Goal: Task Accomplishment & Management: Complete application form

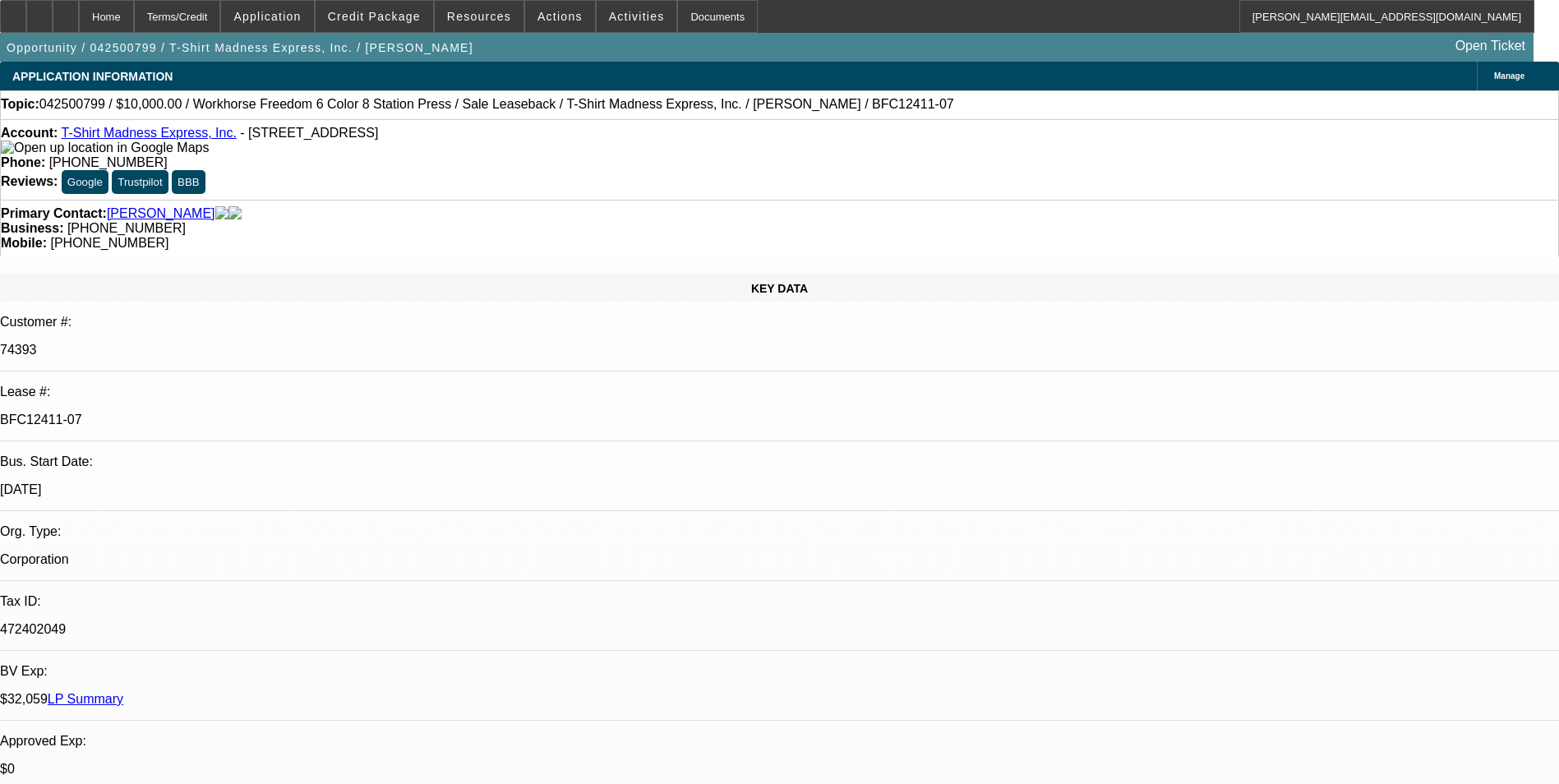
select select "0"
select select "2"
select select "0"
select select "2"
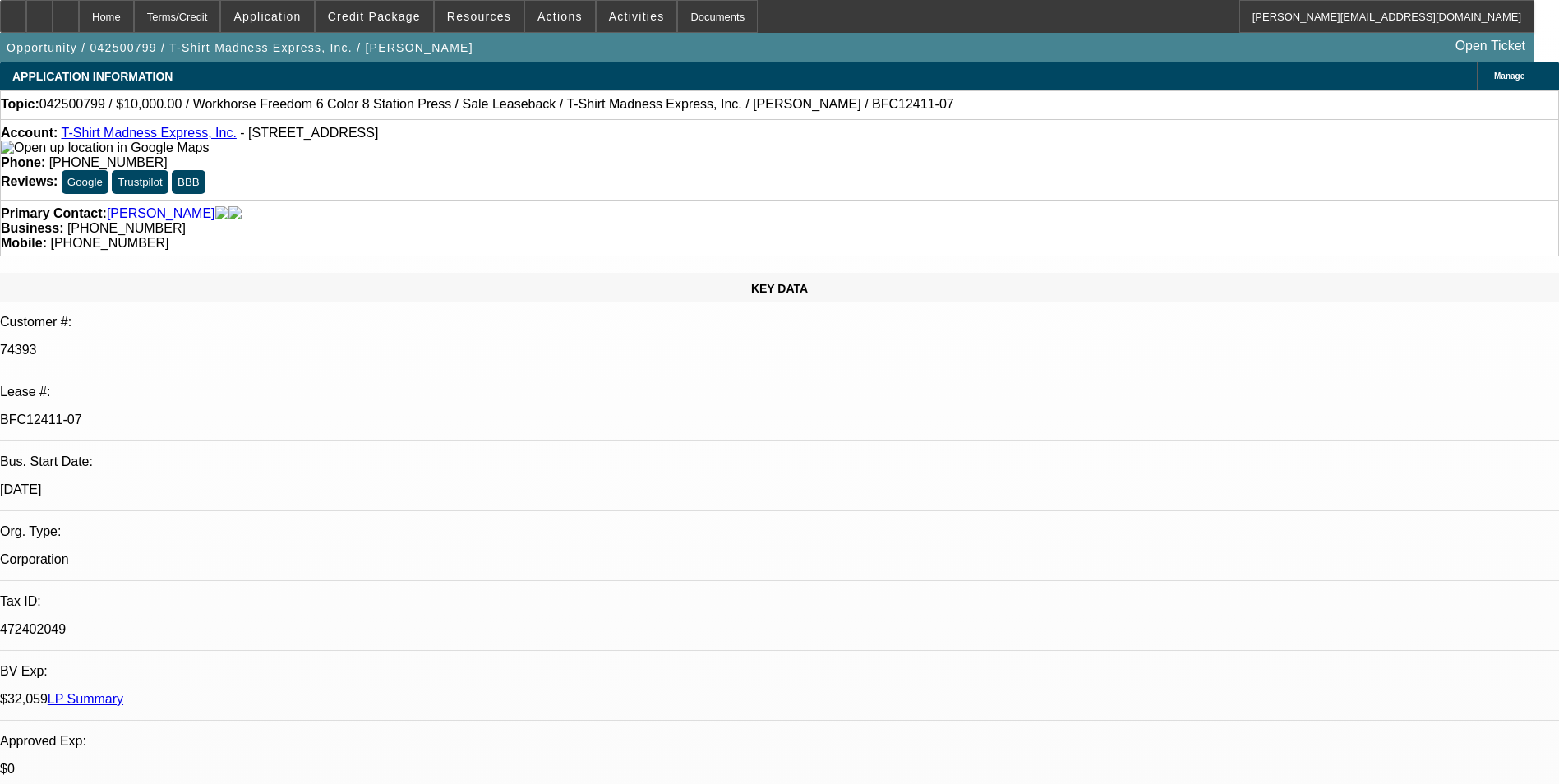
select select "0"
select select "2"
select select "0"
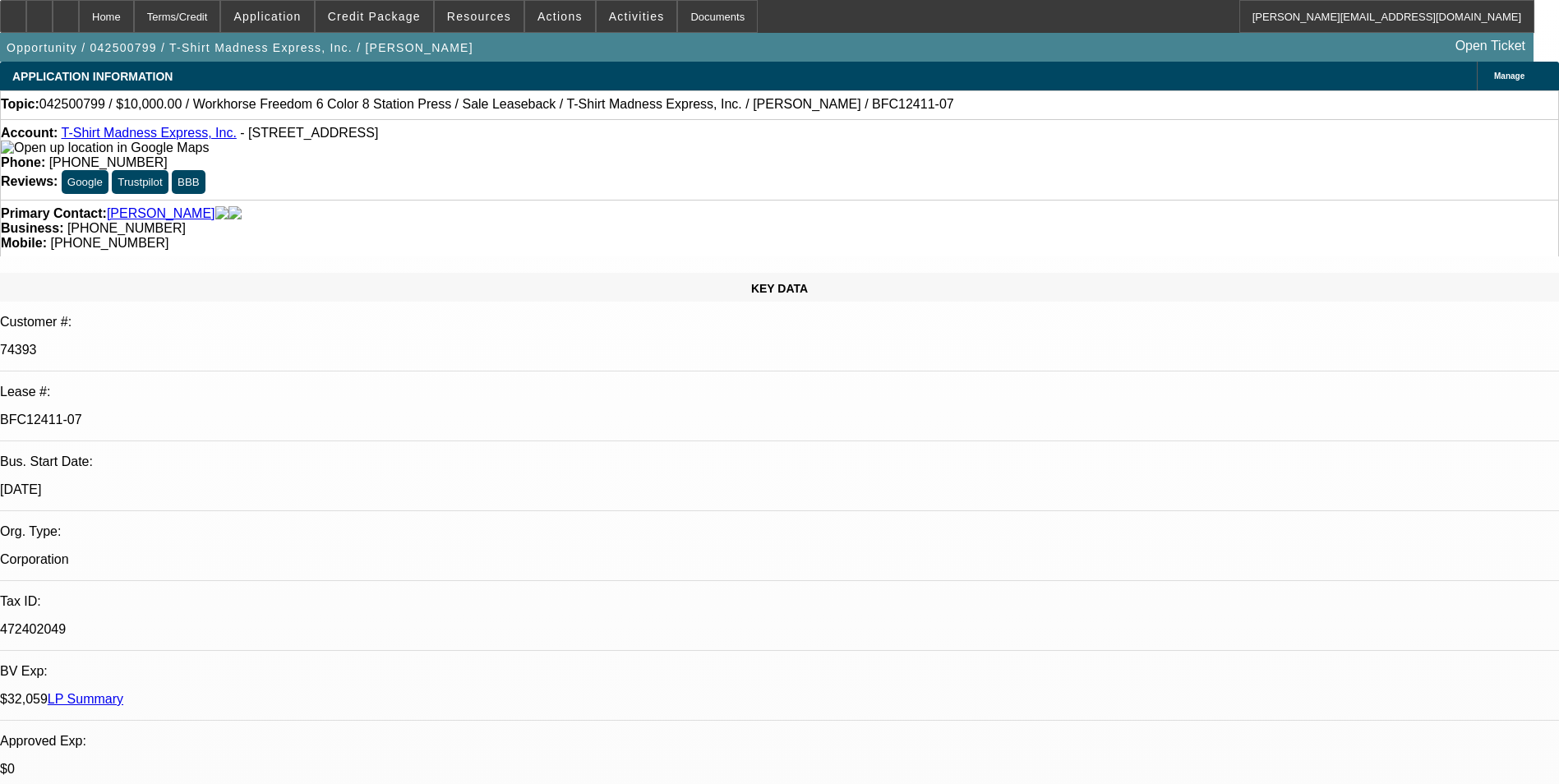
select select "2"
select select "0"
select select "1"
select select "2"
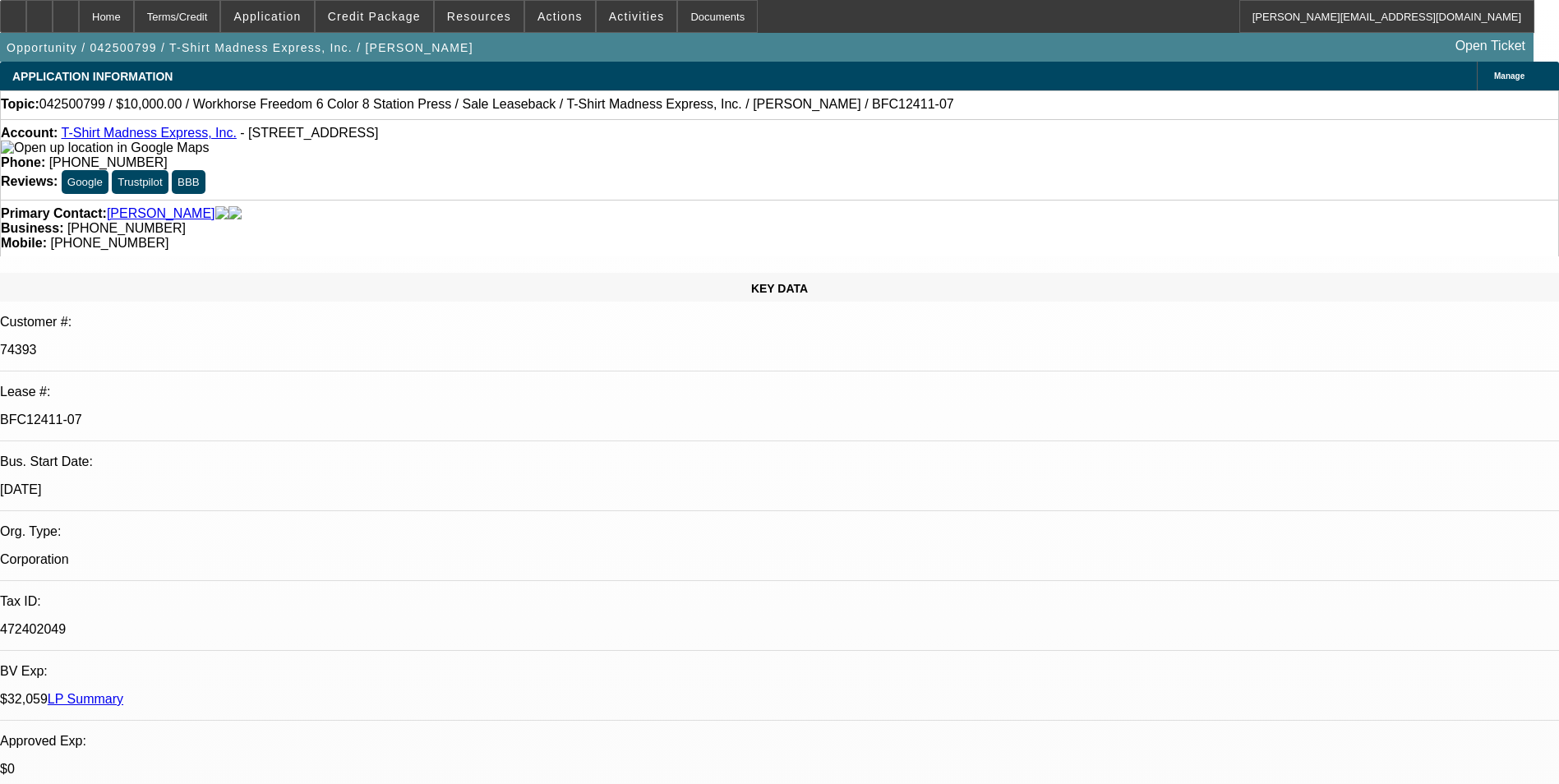
select select "1"
select select "2"
select select "1"
select select "2"
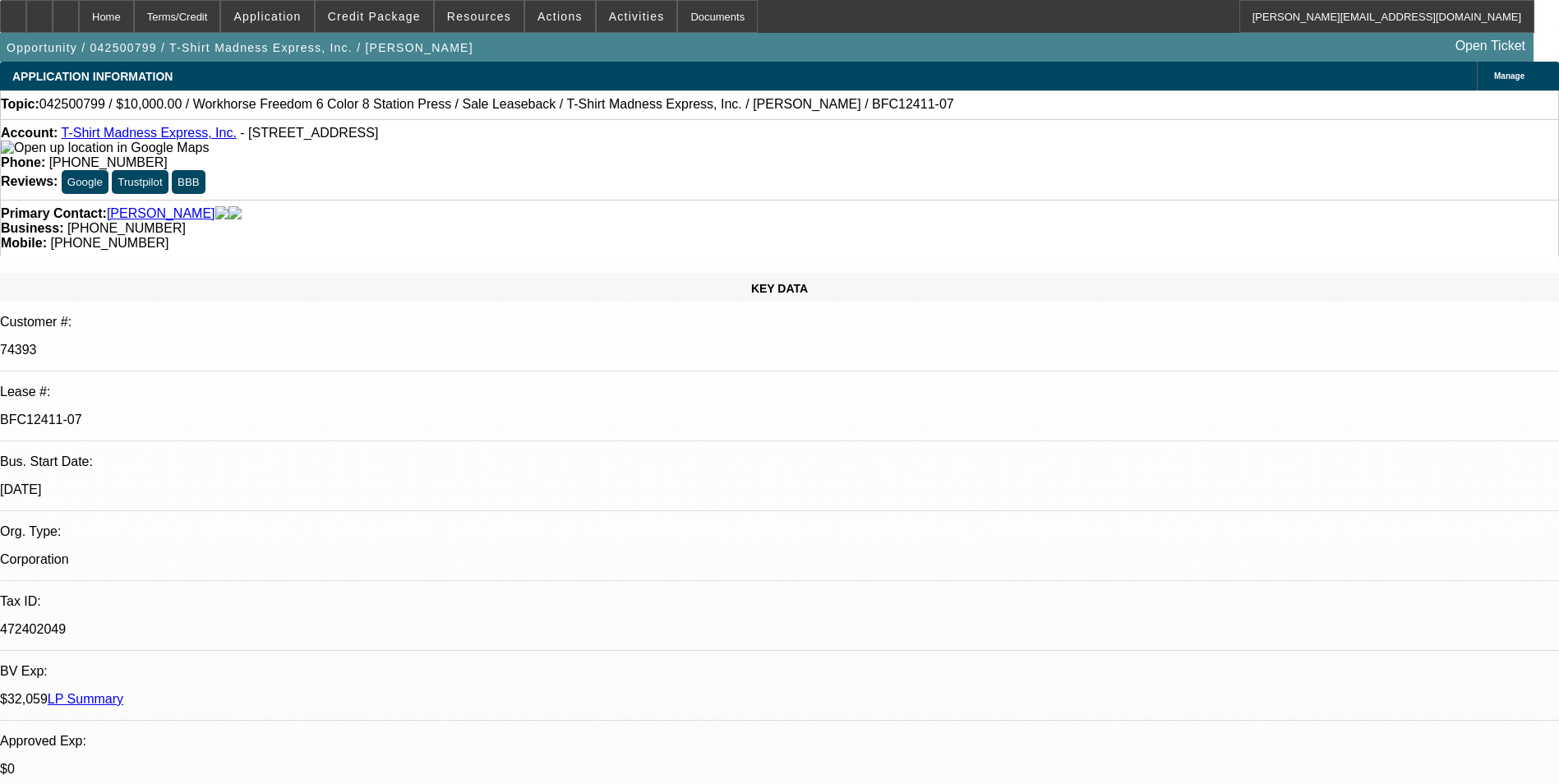
select select "2"
select select "1"
select select "2"
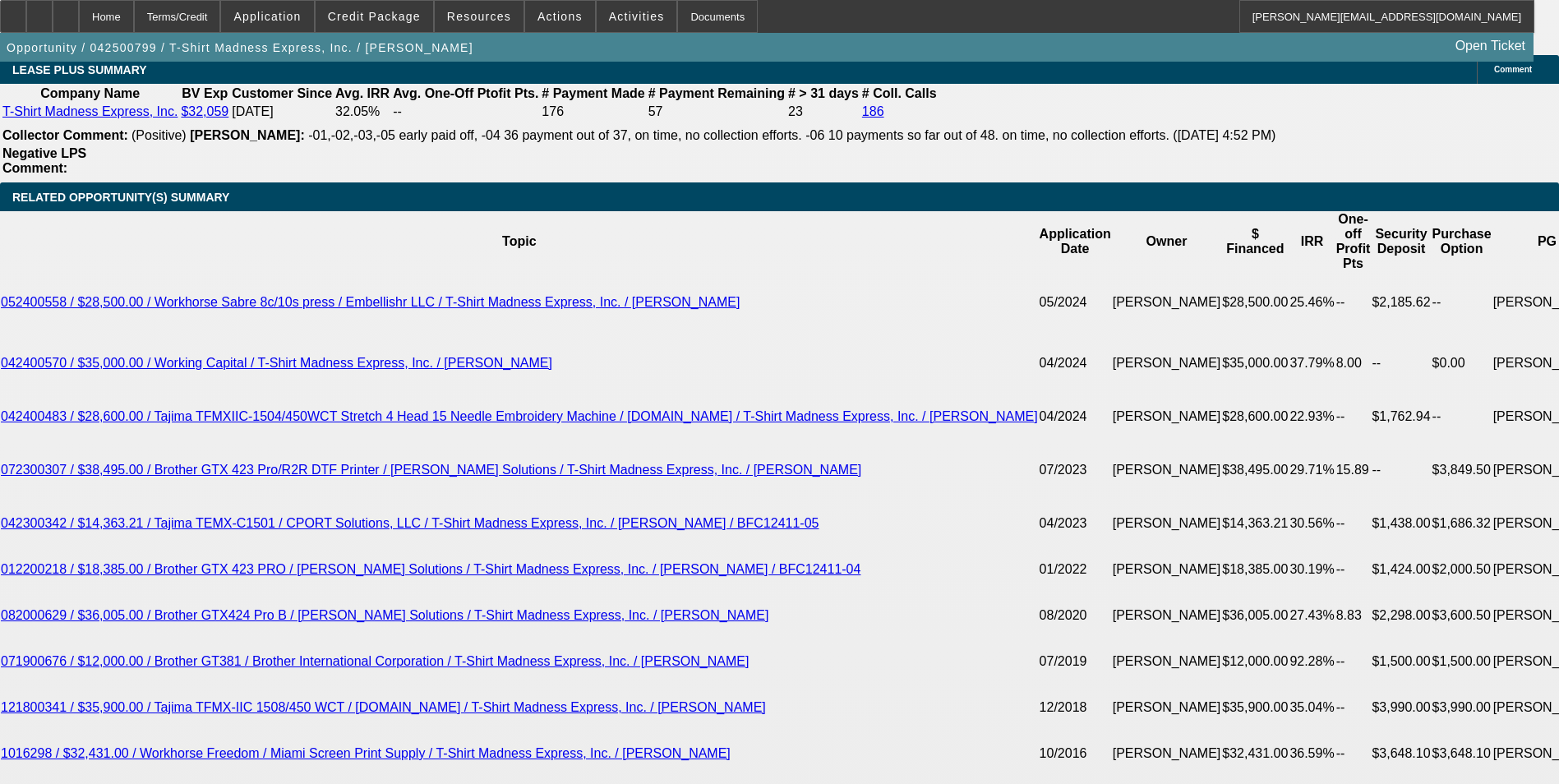
scroll to position [3368, 0]
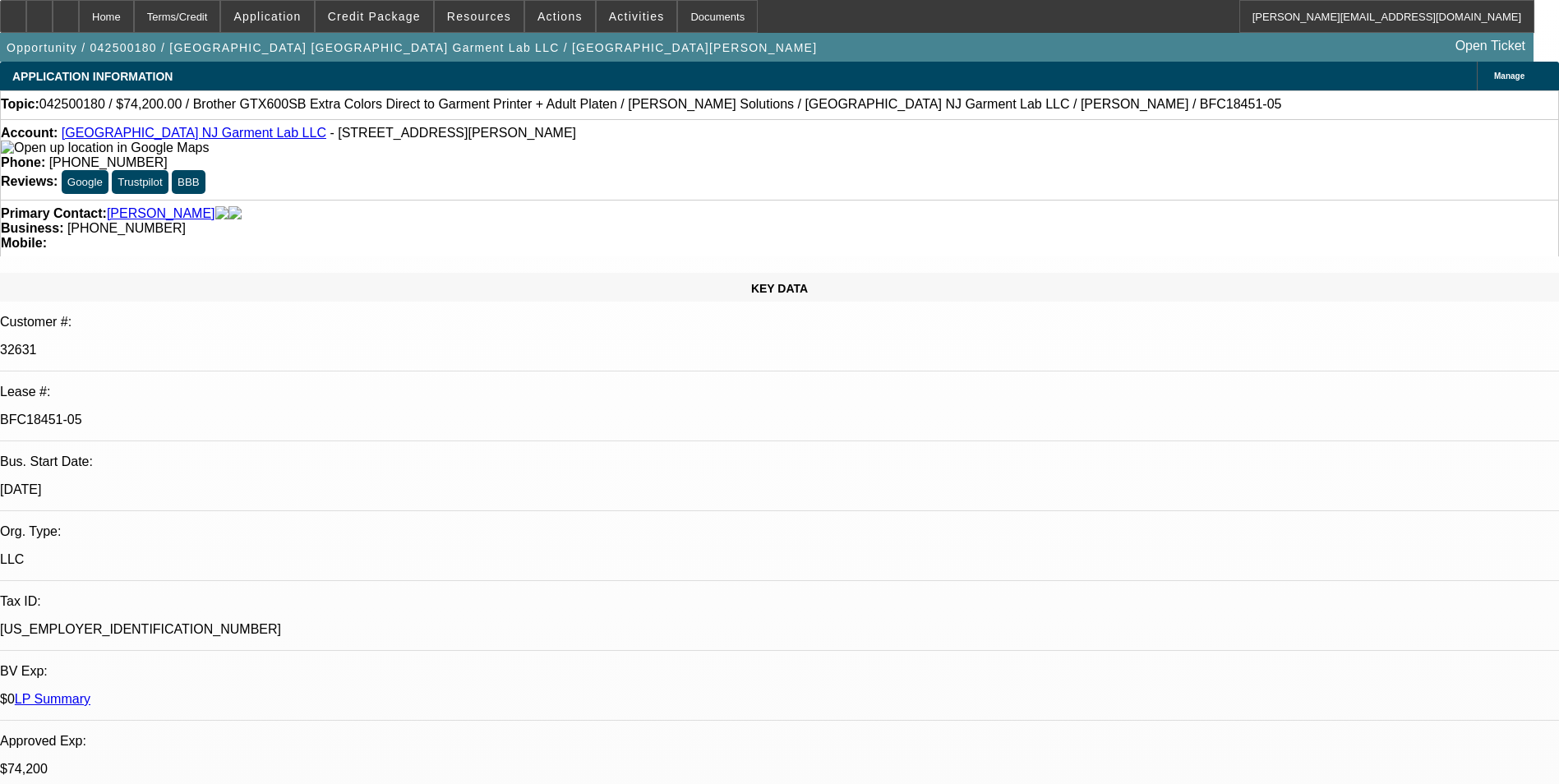
select select "0"
select select "6"
select select "0"
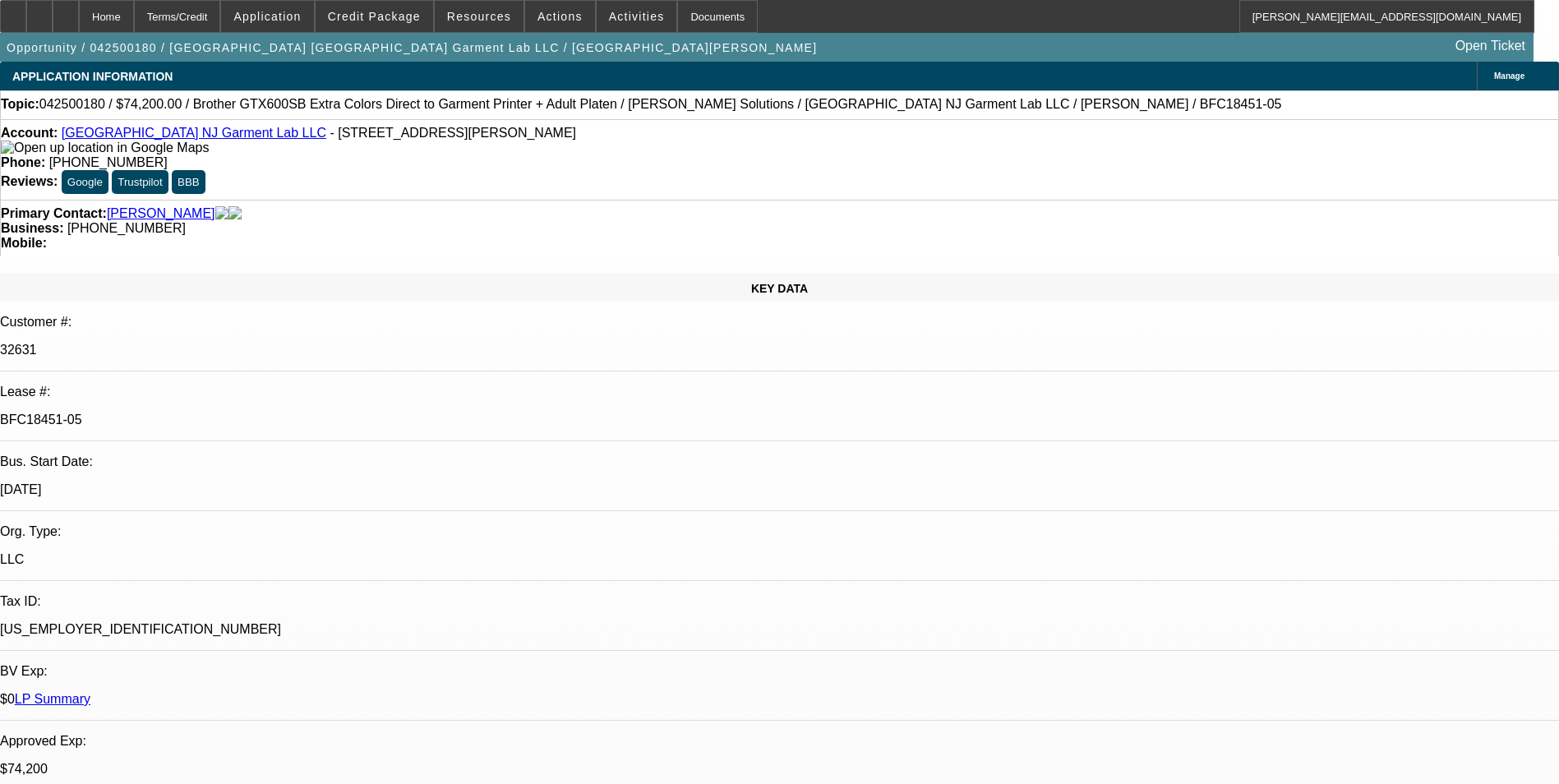
select select "0"
select select "6"
select select "0"
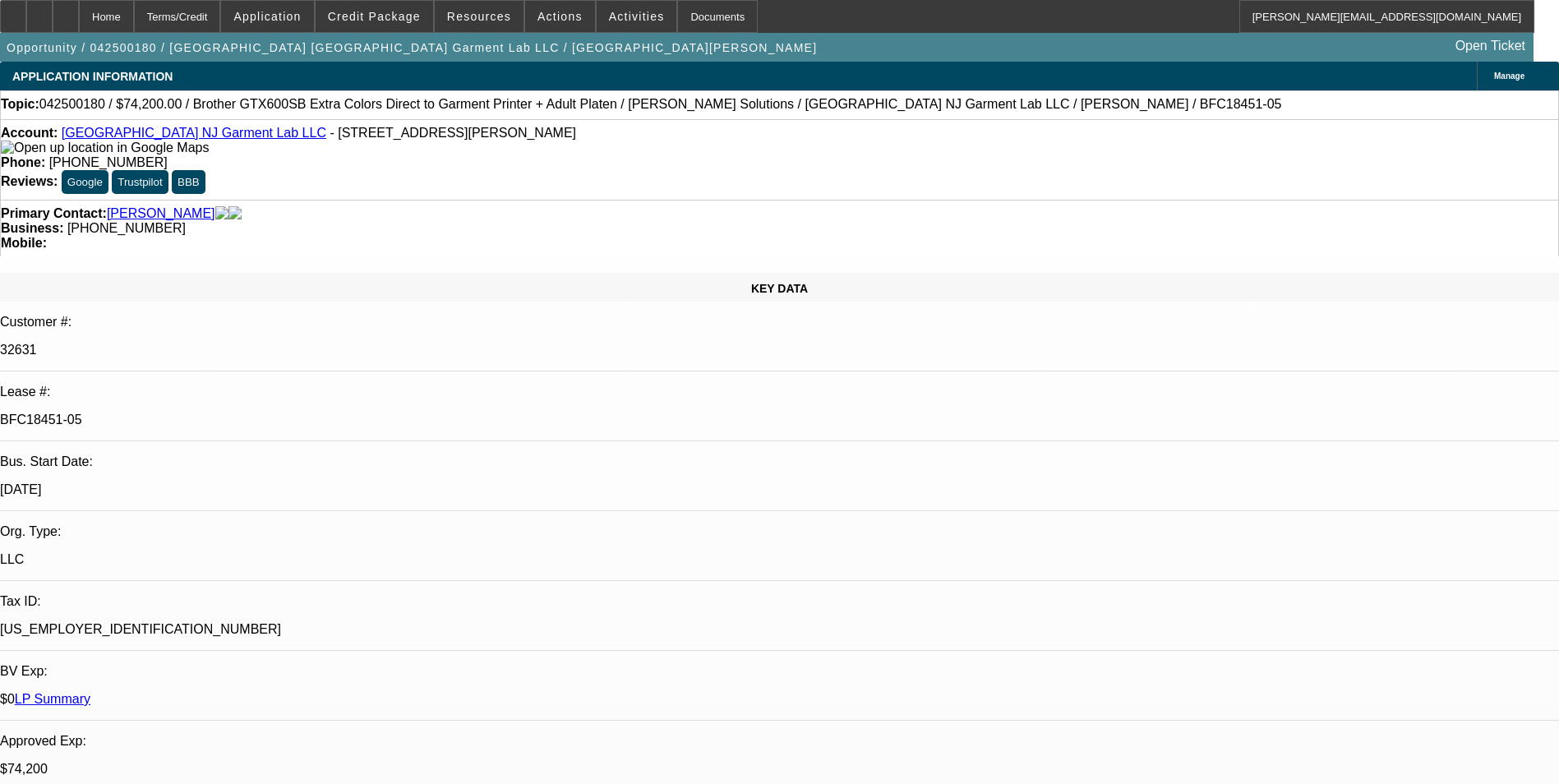
select select "0"
select select "6"
select select "0"
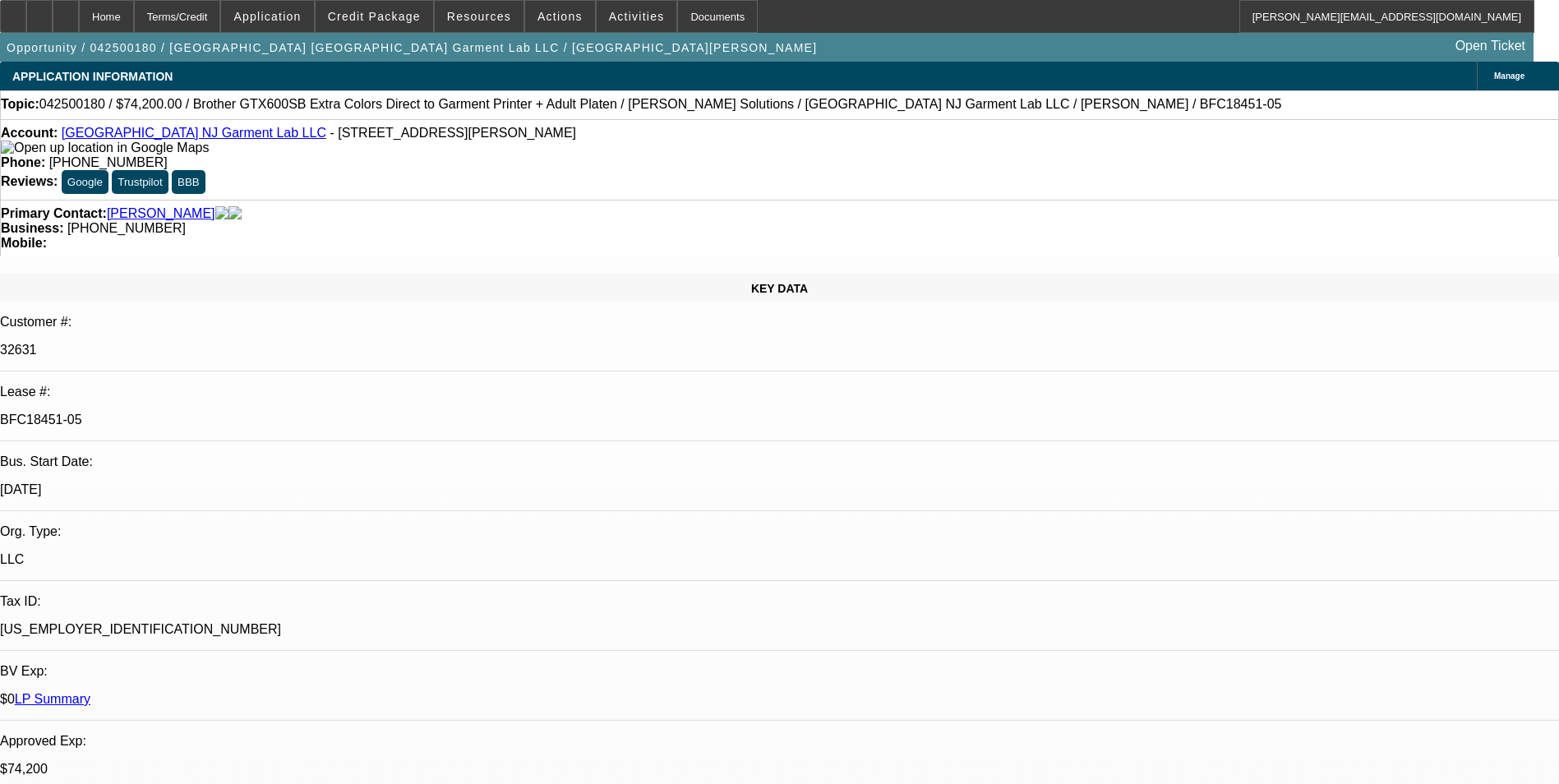
select select "6"
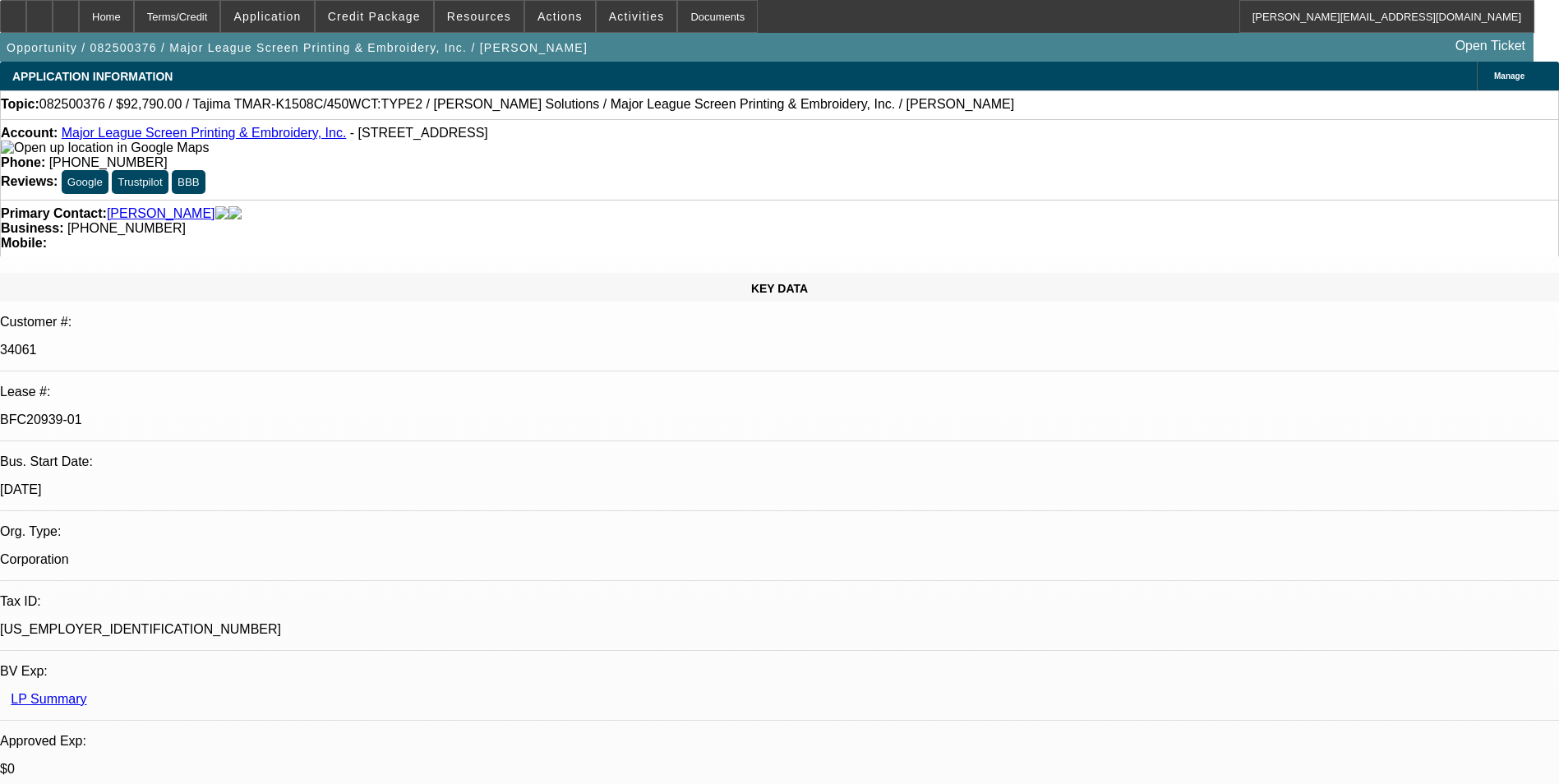
select select "0"
select select "2"
select select "0.1"
select select "0"
select select "2"
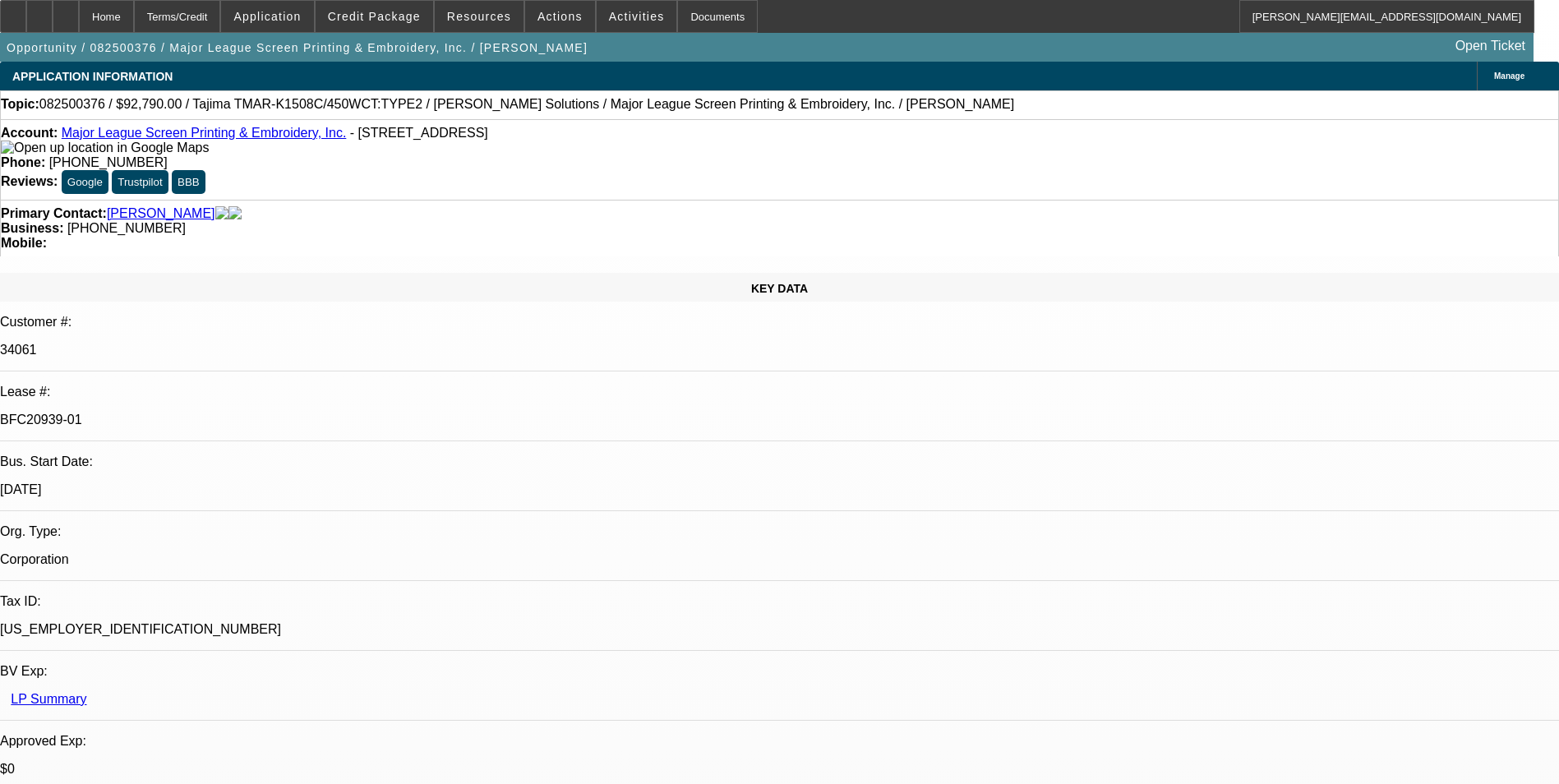
select select "0.1"
select select "0"
select select "2"
select select "0.1"
select select "0"
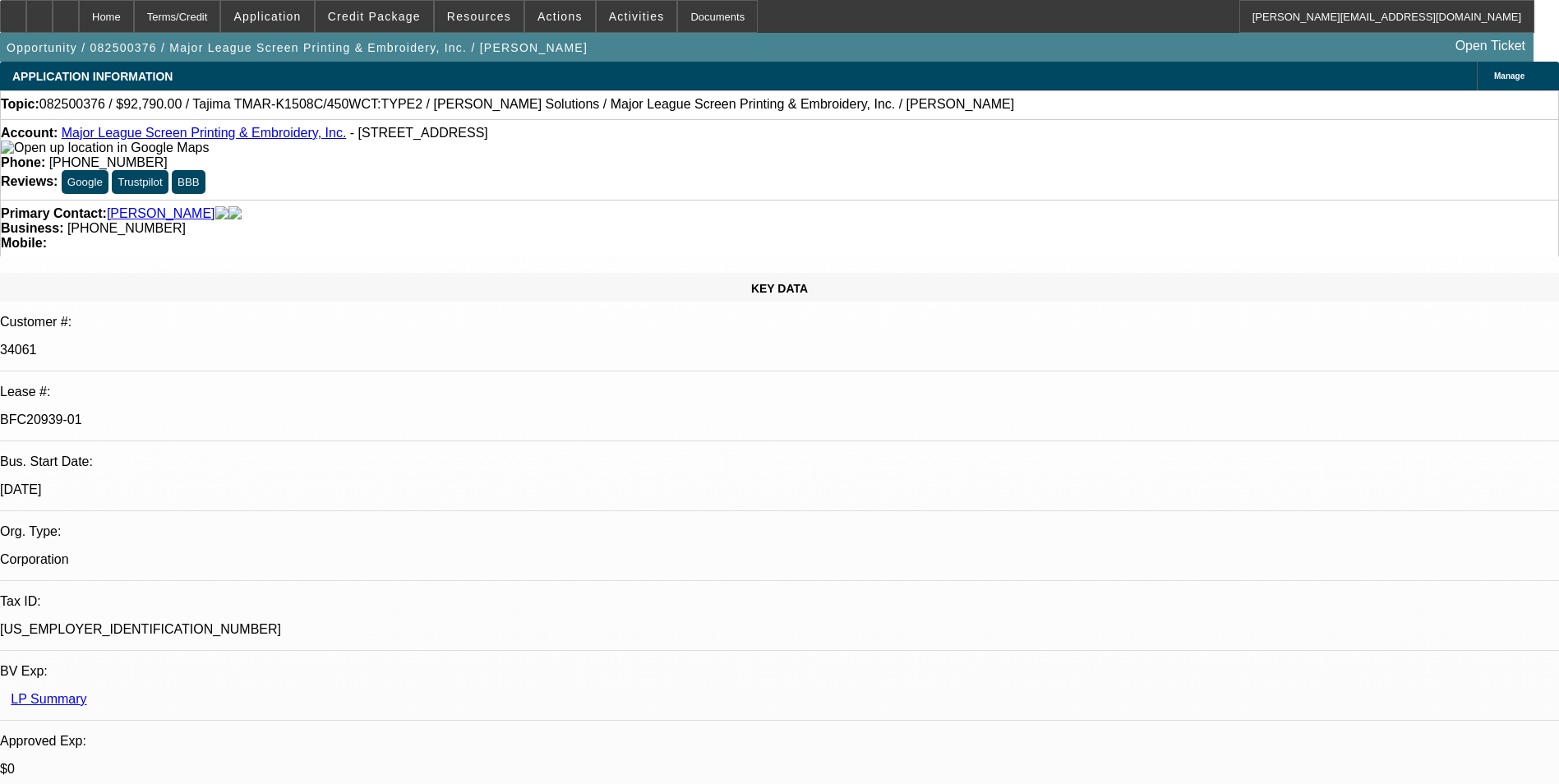
select select "2"
select select "0.1"
select select "1"
select select "2"
select select "4"
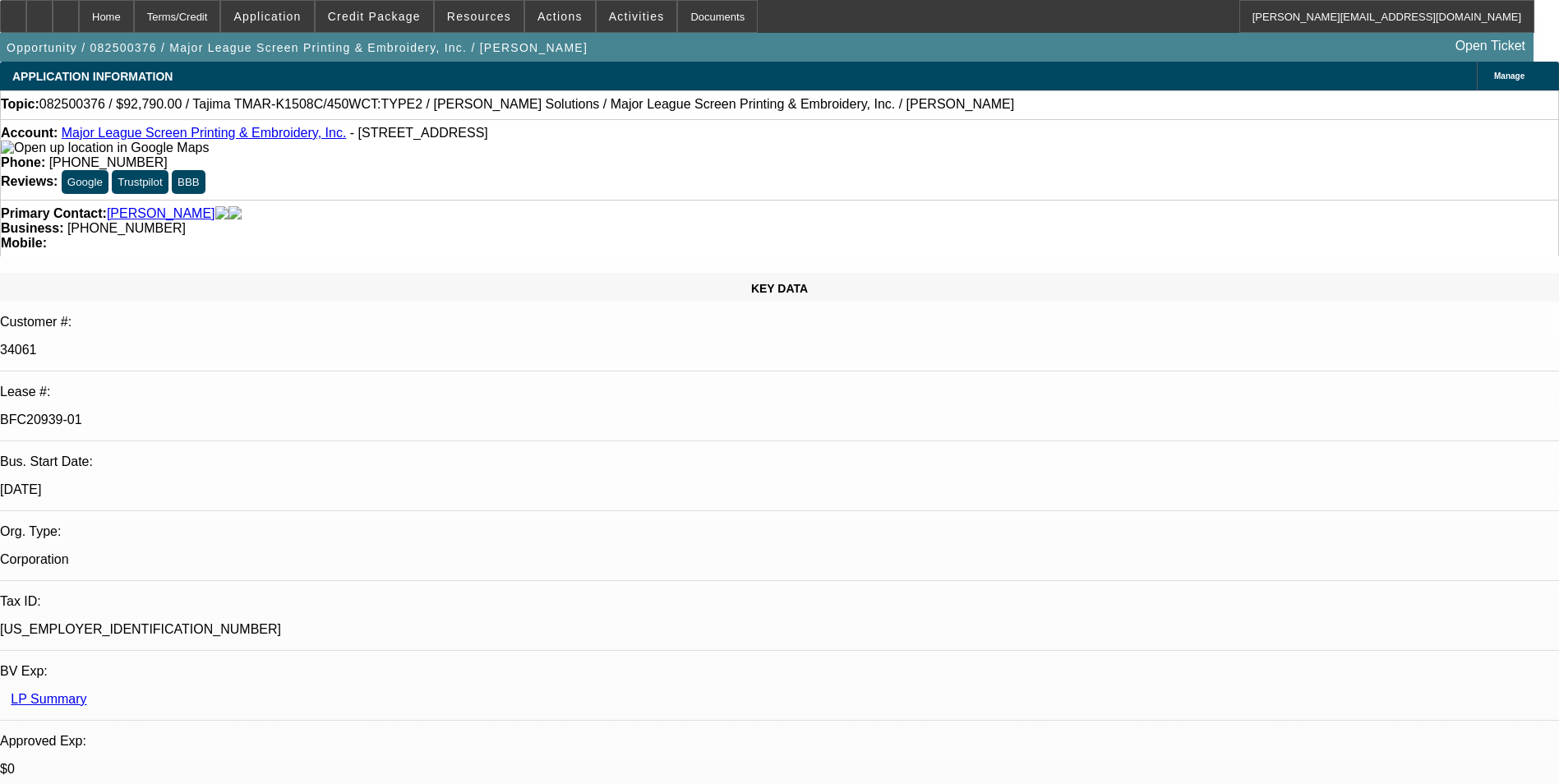
select select "1"
select select "2"
select select "4"
select select "1"
select select "2"
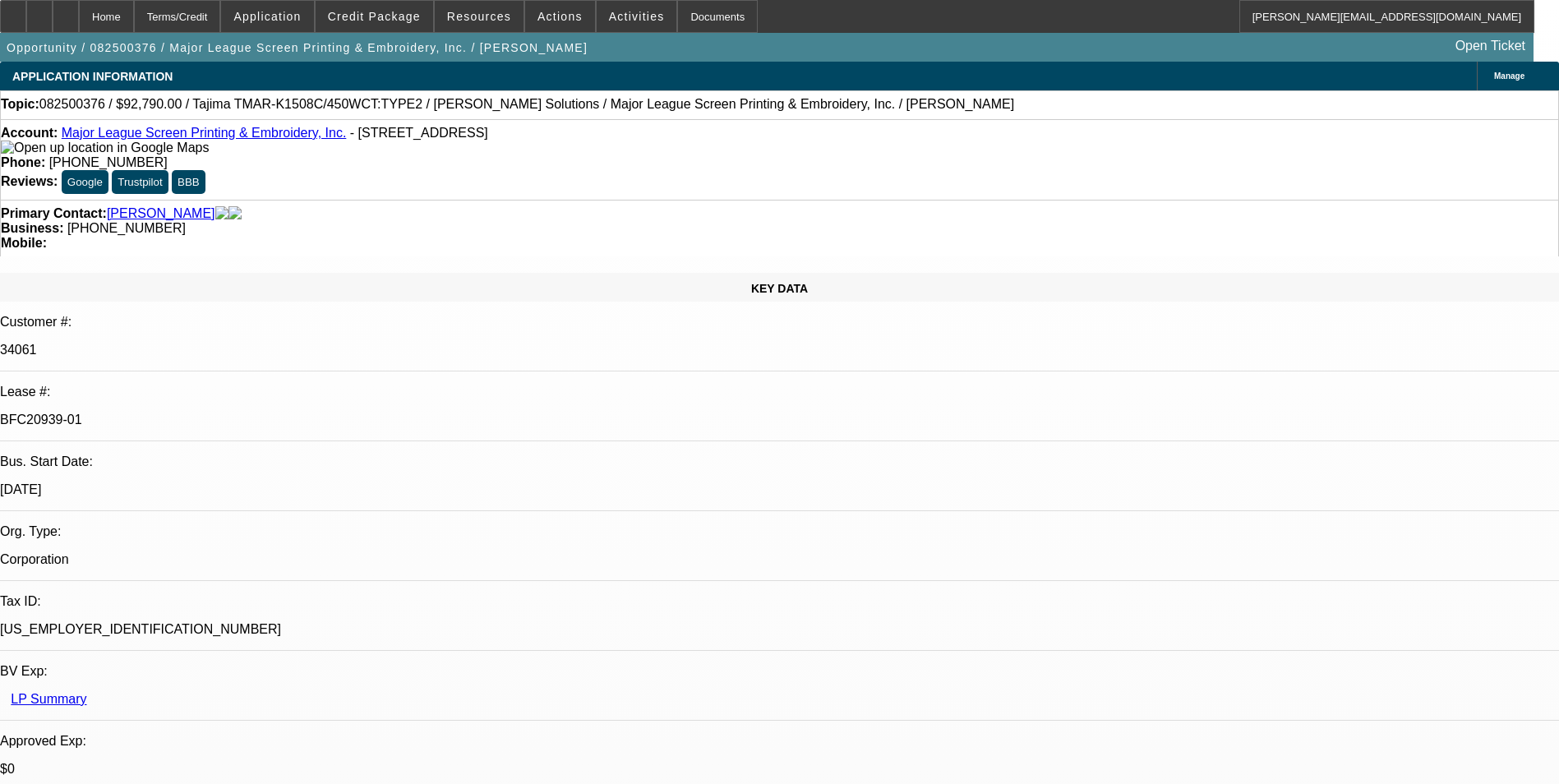
select select "4"
select select "1"
select select "2"
select select "4"
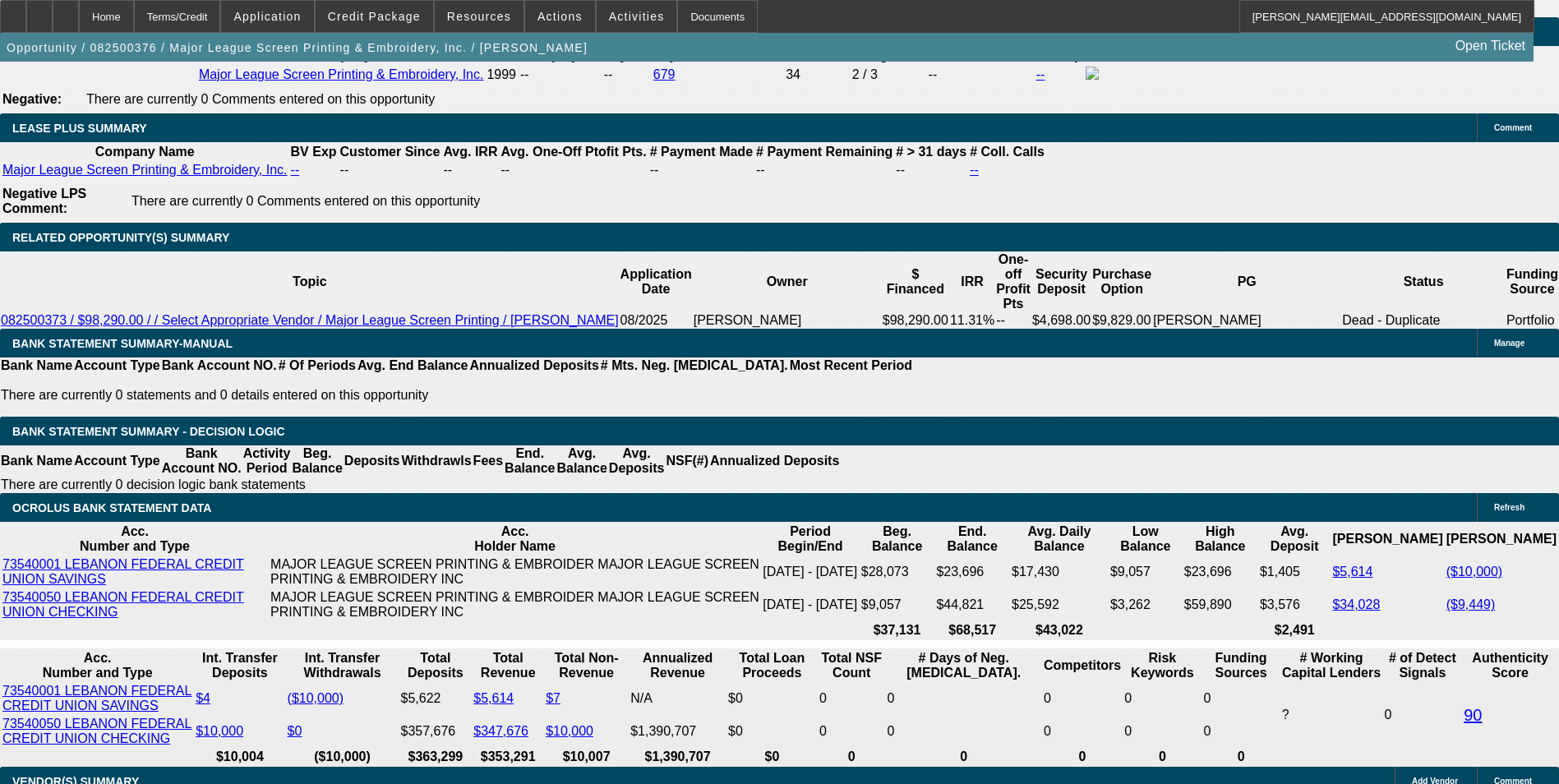
scroll to position [2876, 0]
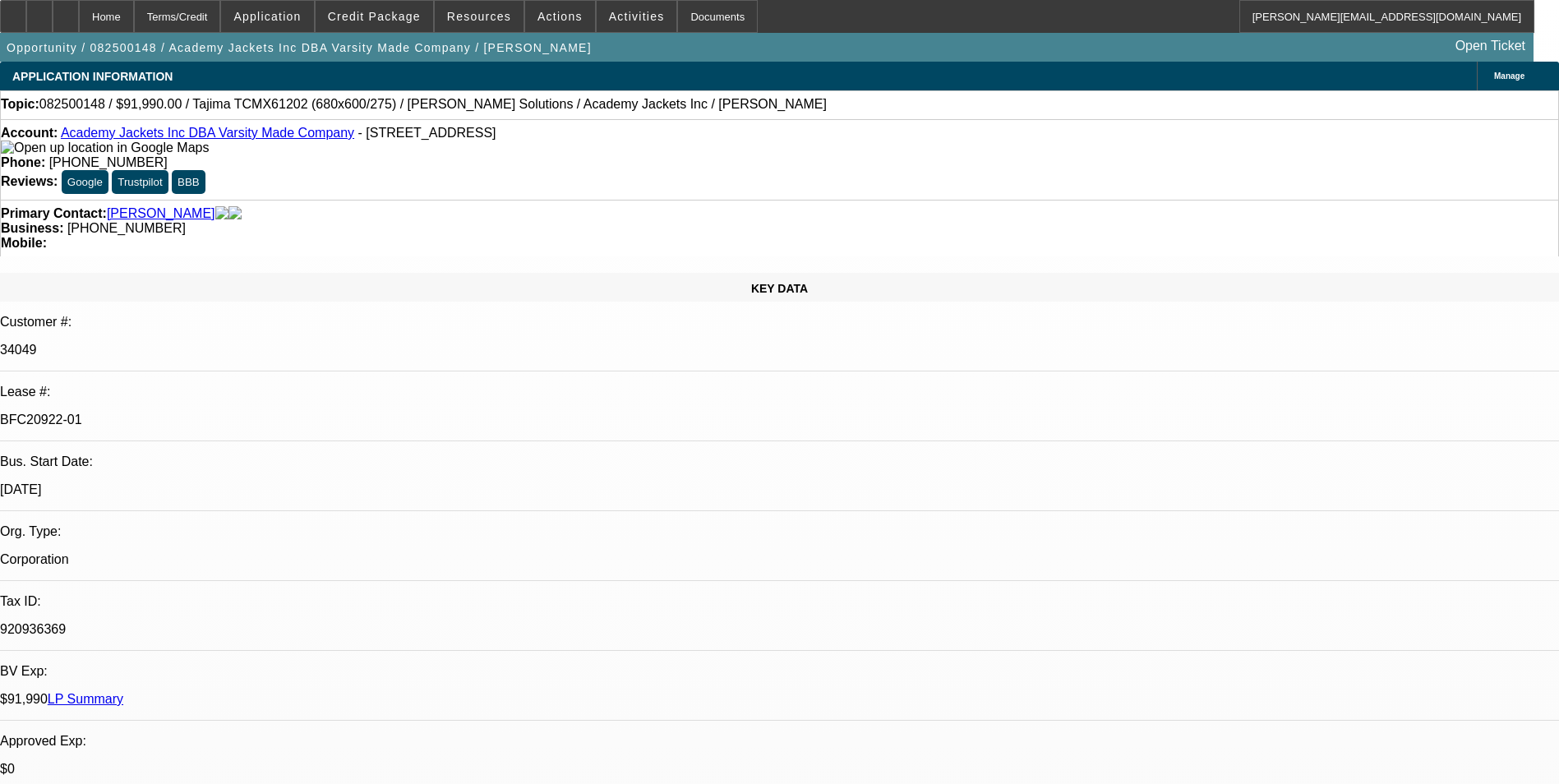
select select "0"
select select "2"
select select "0.1"
select select "0"
select select "2"
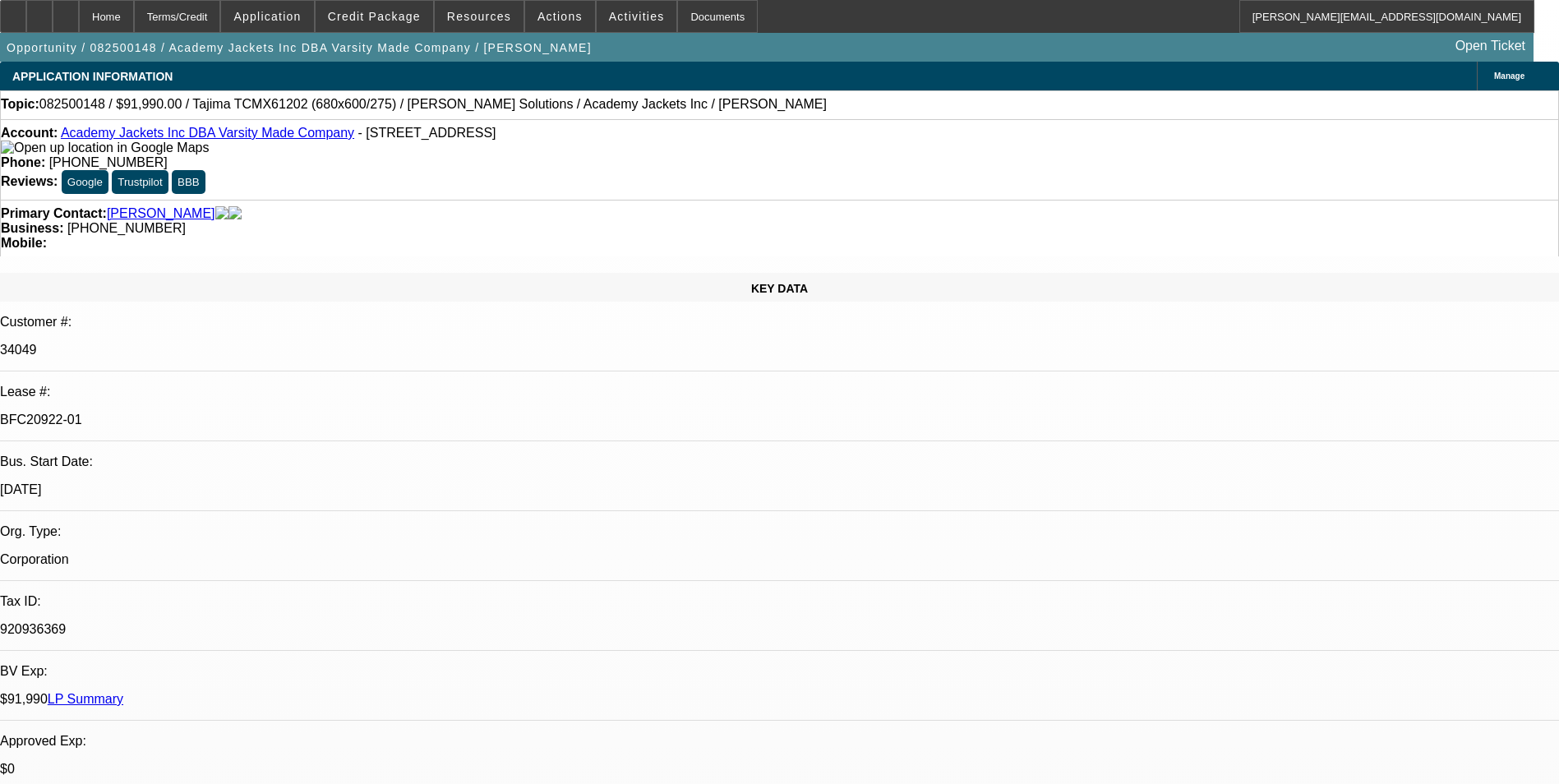
select select "0.1"
select select "0"
select select "2"
select select "0.1"
select select "0"
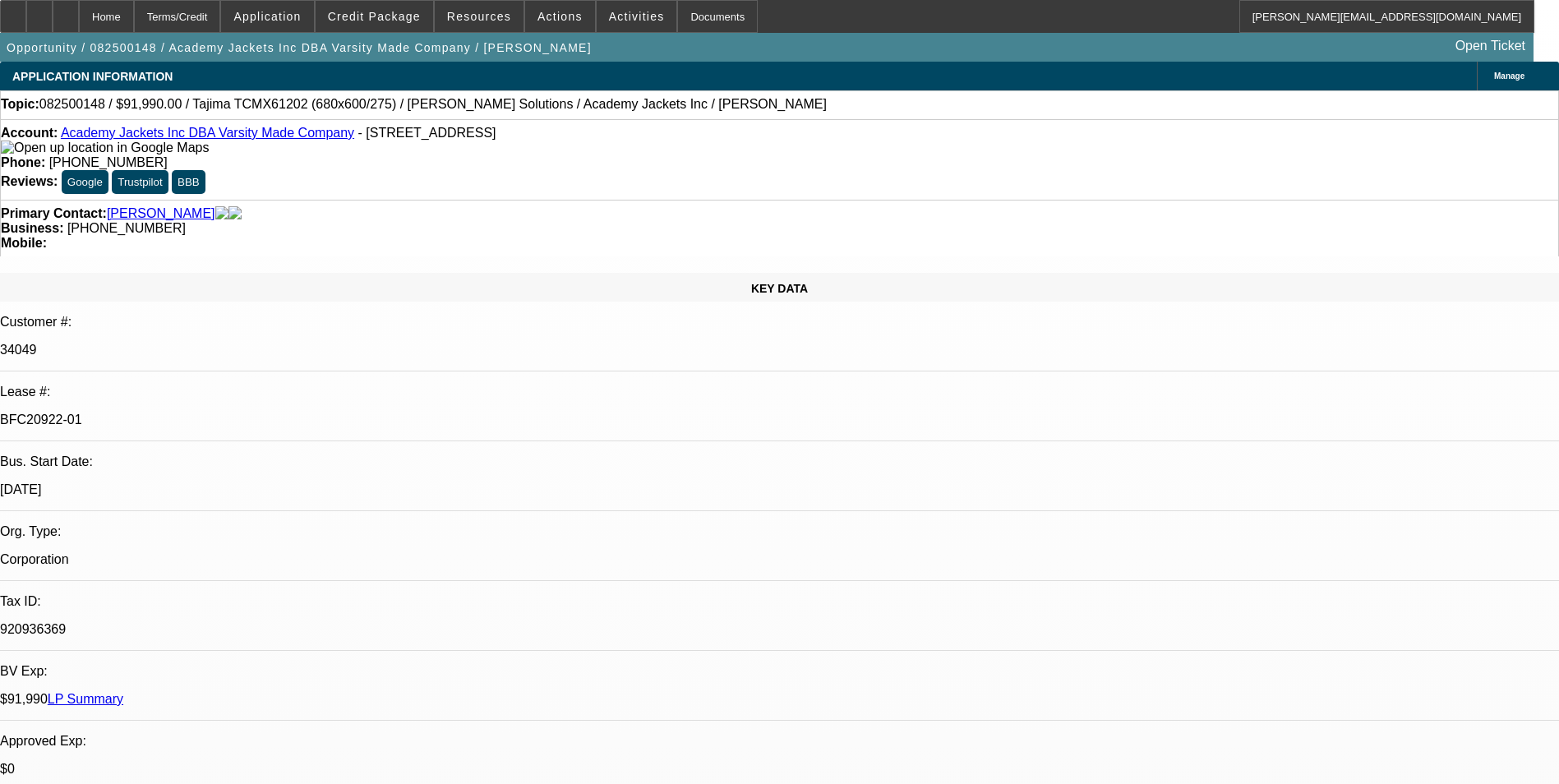
select select "2"
select select "0.1"
select select "1"
select select "2"
select select "4"
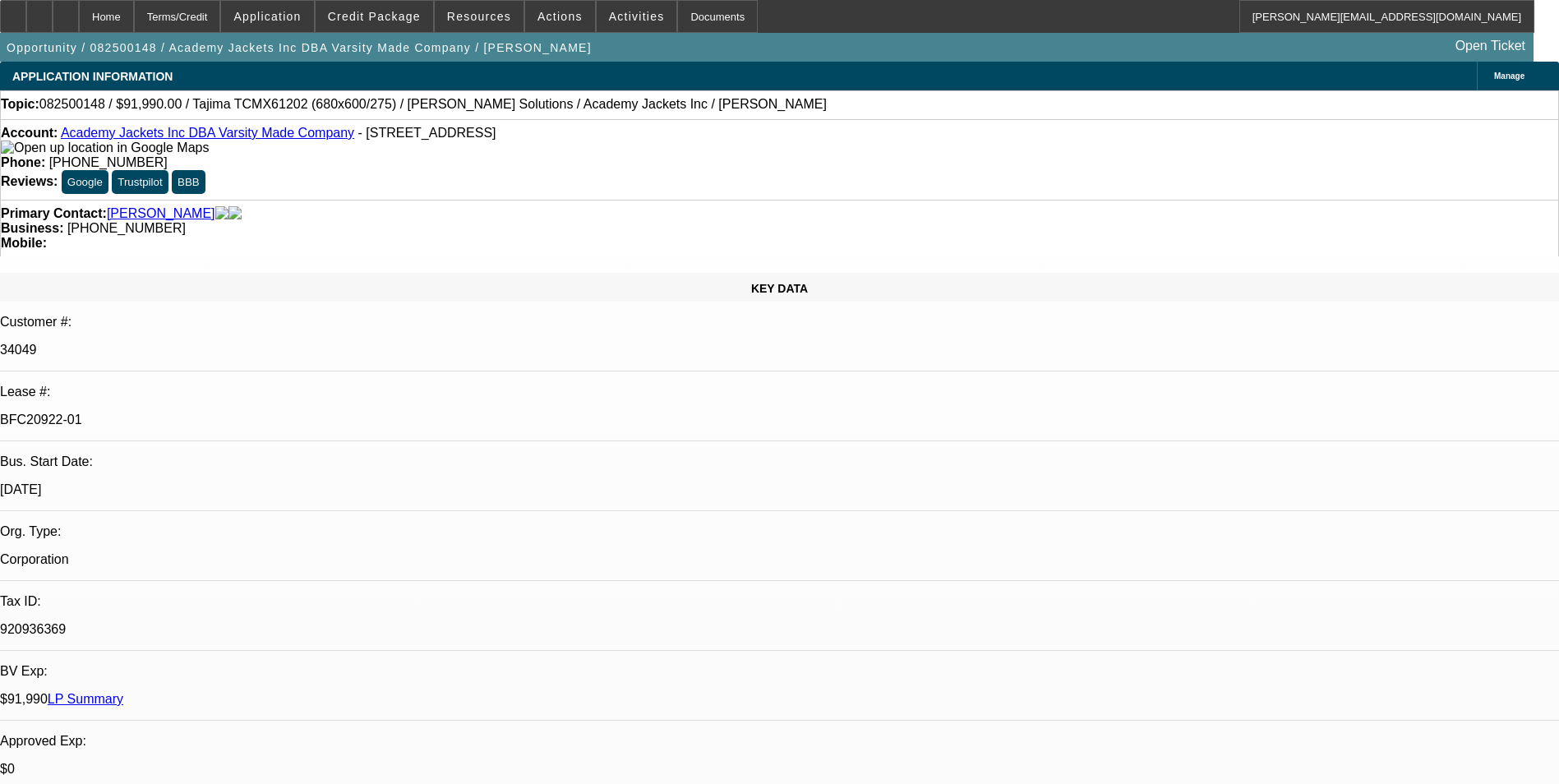
select select "1"
select select "2"
select select "4"
select select "1"
select select "2"
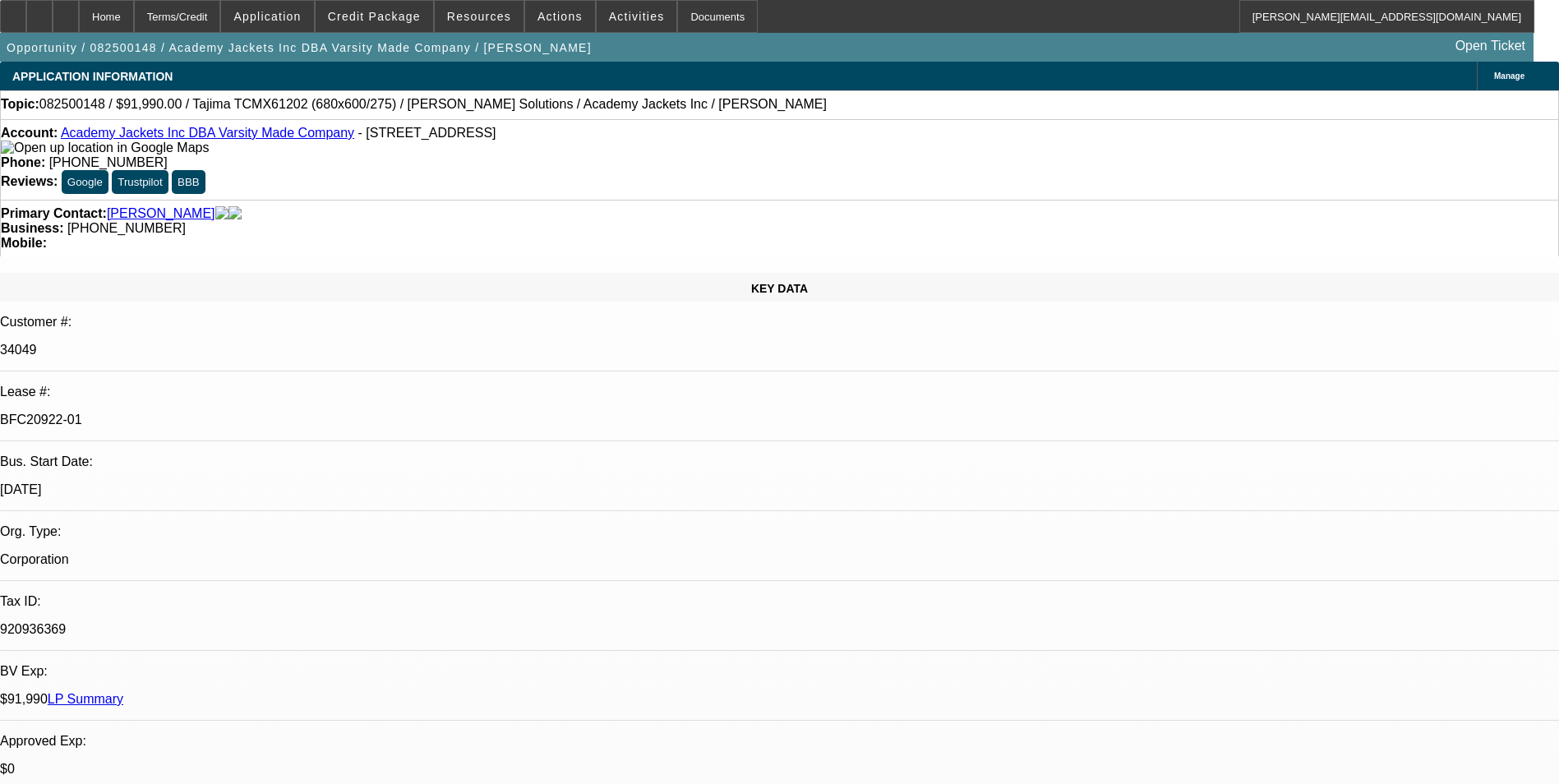
select select "4"
select select "1"
select select "2"
select select "4"
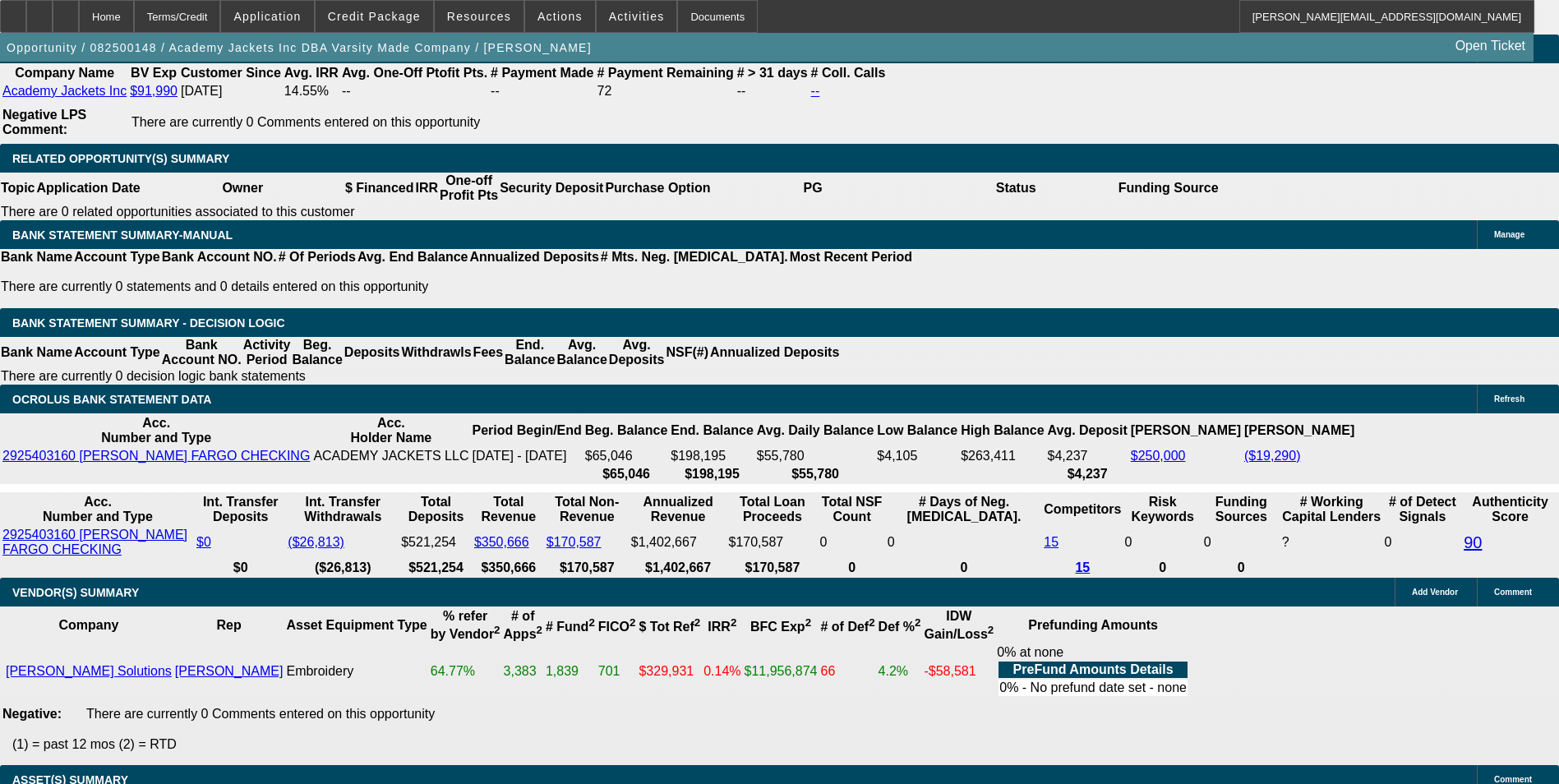
scroll to position [2876, 0]
